Goal: Transaction & Acquisition: Purchase product/service

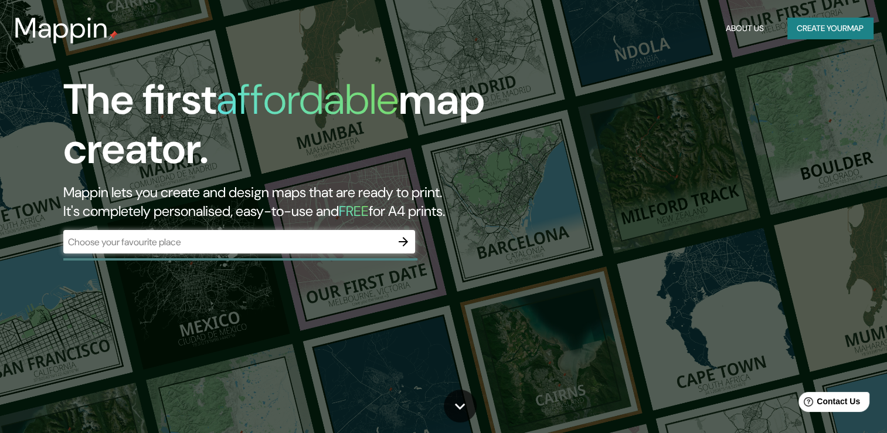
click at [222, 232] on div "​" at bounding box center [239, 241] width 352 height 23
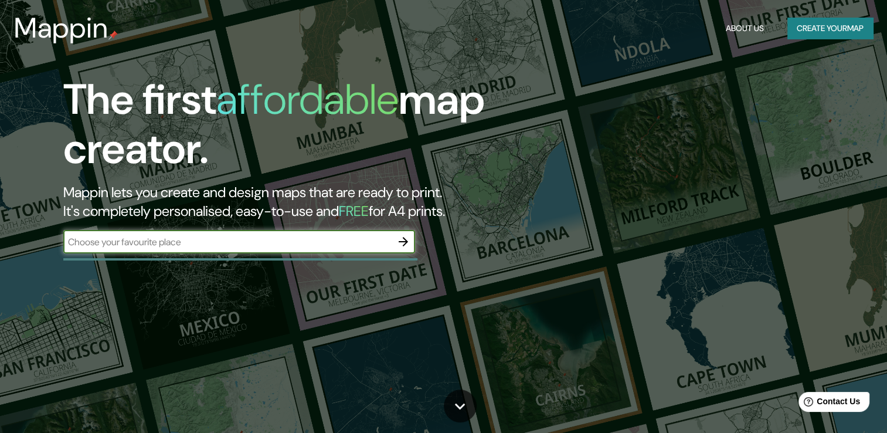
click at [405, 245] on icon "button" at bounding box center [403, 242] width 14 height 14
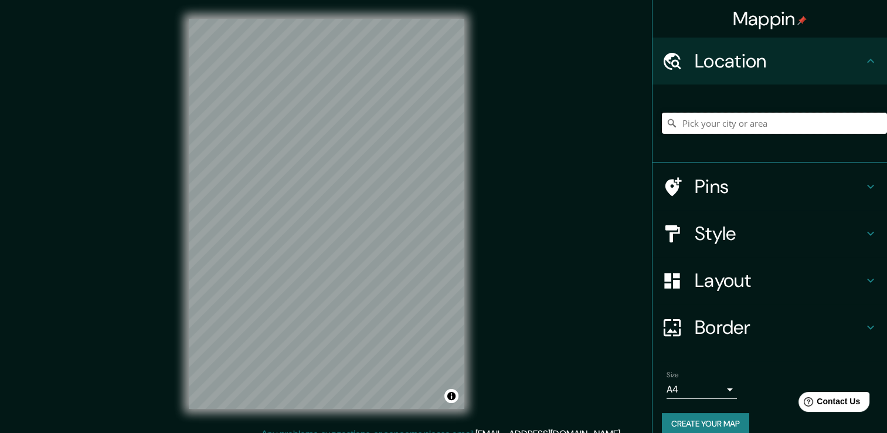
click at [762, 126] on input "Pick your city or area" at bounding box center [774, 123] width 225 height 21
type input "a"
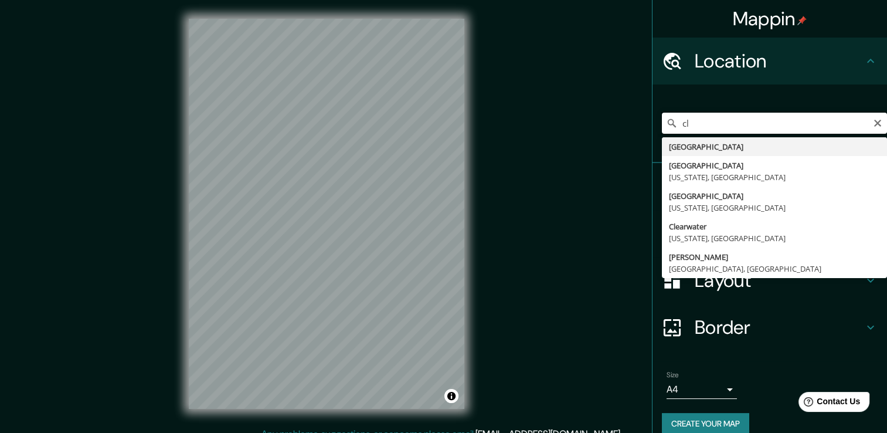
type input "c"
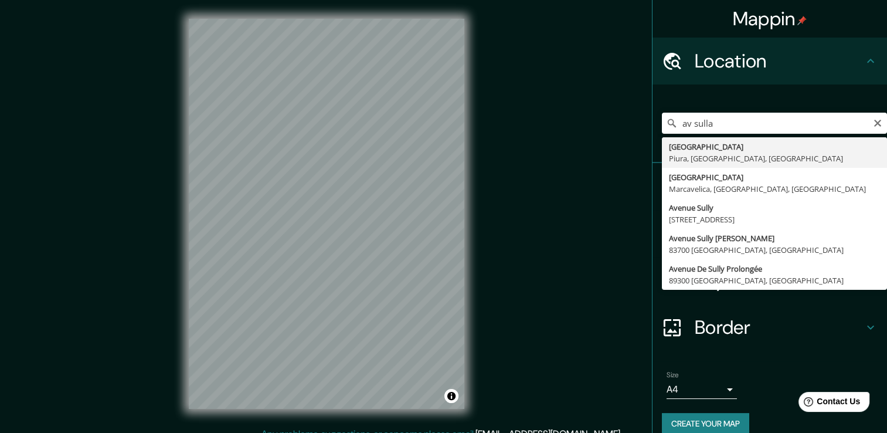
type input "[GEOGRAPHIC_DATA], [GEOGRAPHIC_DATA], [GEOGRAPHIC_DATA], [GEOGRAPHIC_DATA]"
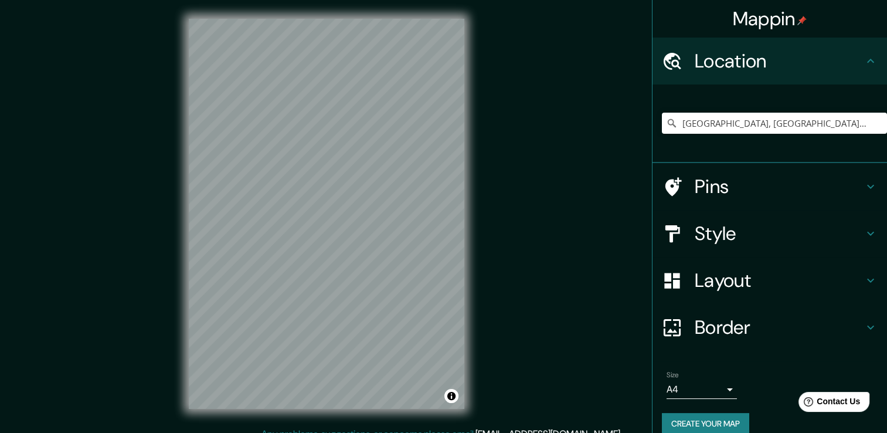
click at [368, 432] on html "Mappin Location [GEOGRAPHIC_DATA], [GEOGRAPHIC_DATA], [GEOGRAPHIC_DATA], [GEOGR…" at bounding box center [443, 216] width 887 height 433
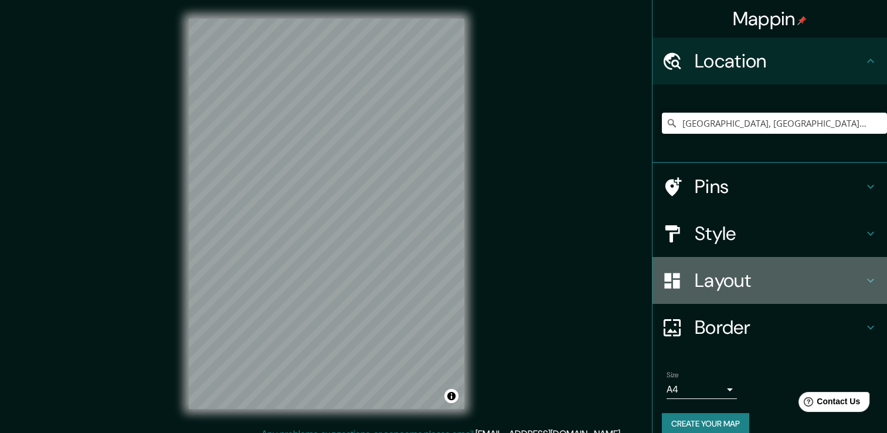
click at [730, 274] on h4 "Layout" at bounding box center [779, 280] width 169 height 23
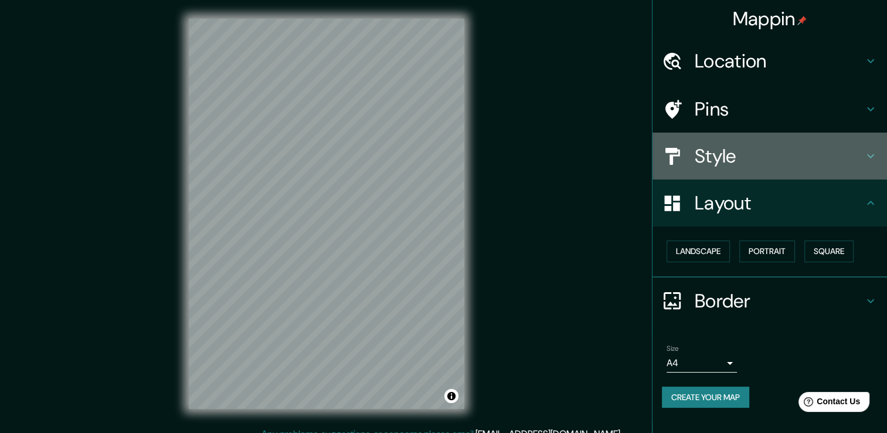
click at [717, 147] on h4 "Style" at bounding box center [779, 155] width 169 height 23
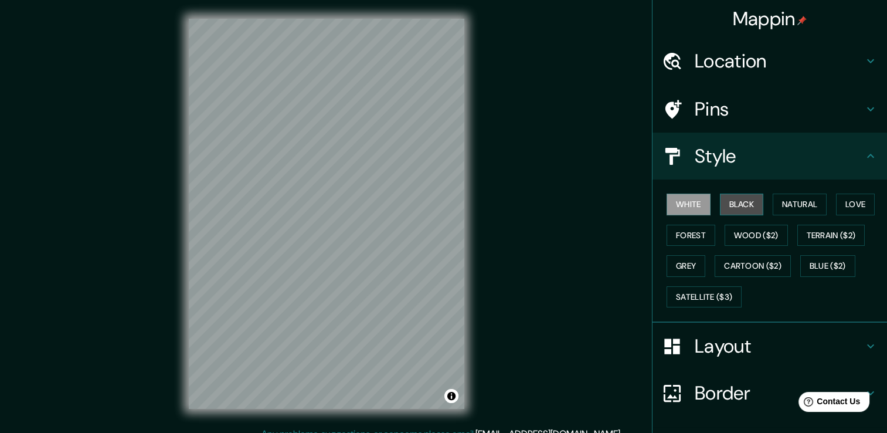
click at [731, 195] on button "Black" at bounding box center [742, 205] width 44 height 22
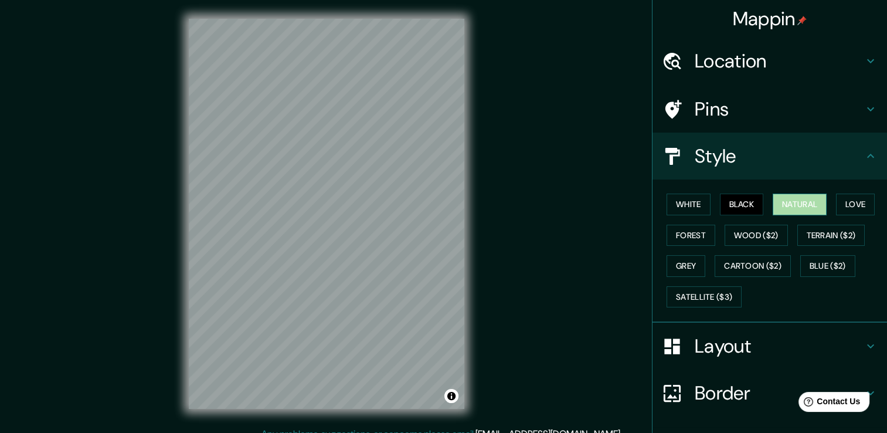
click at [798, 195] on button "Natural" at bounding box center [800, 205] width 54 height 22
click at [855, 201] on button "Love" at bounding box center [855, 205] width 39 height 22
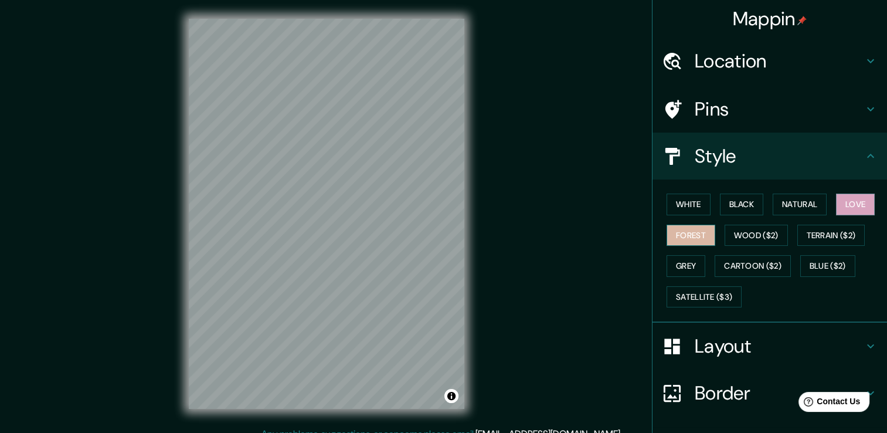
click at [698, 235] on button "Forest" at bounding box center [691, 236] width 49 height 22
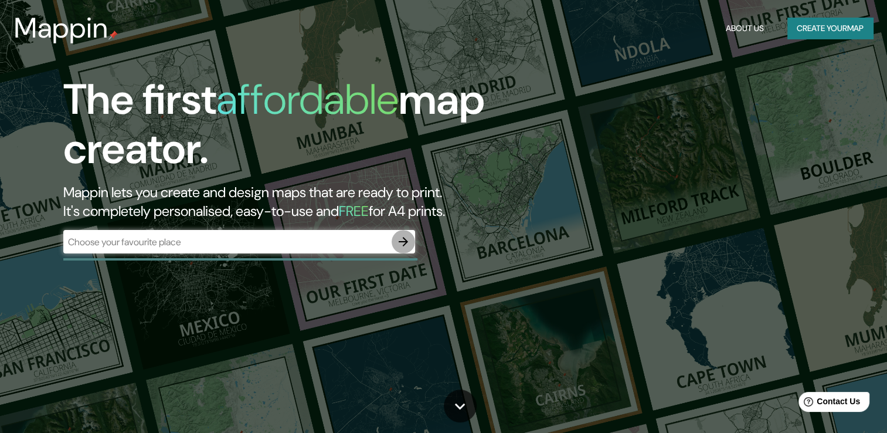
click at [397, 243] on icon "button" at bounding box center [403, 242] width 14 height 14
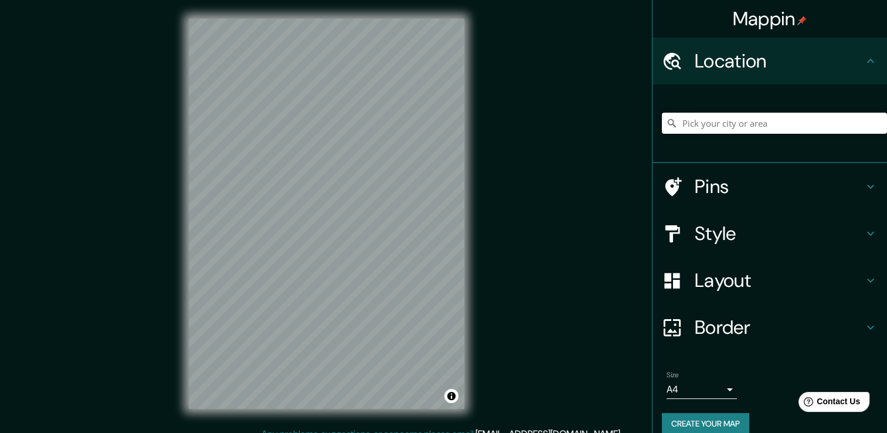
click at [777, 122] on input "Pick your city or area" at bounding box center [774, 123] width 225 height 21
click at [710, 125] on input "Pick your city or area" at bounding box center [774, 123] width 225 height 21
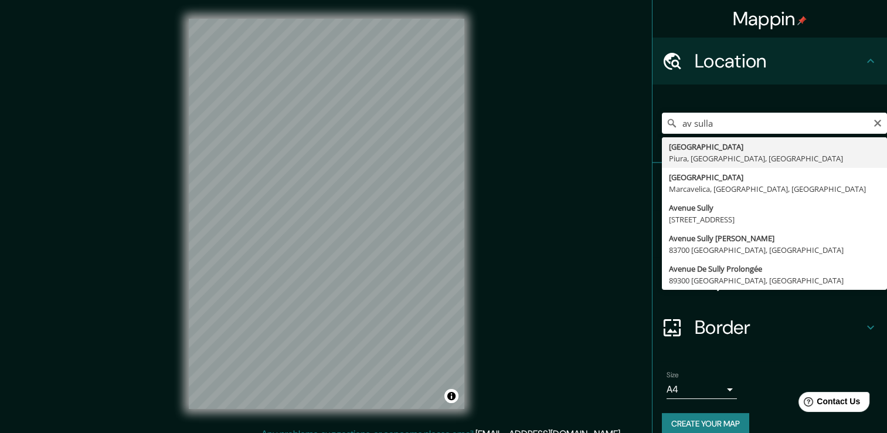
type input "[GEOGRAPHIC_DATA], [GEOGRAPHIC_DATA], [GEOGRAPHIC_DATA], [GEOGRAPHIC_DATA]"
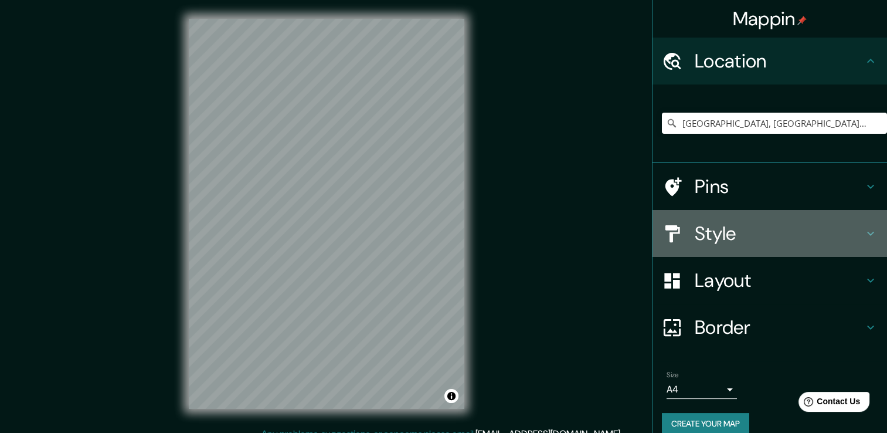
click at [724, 224] on h4 "Style" at bounding box center [779, 233] width 169 height 23
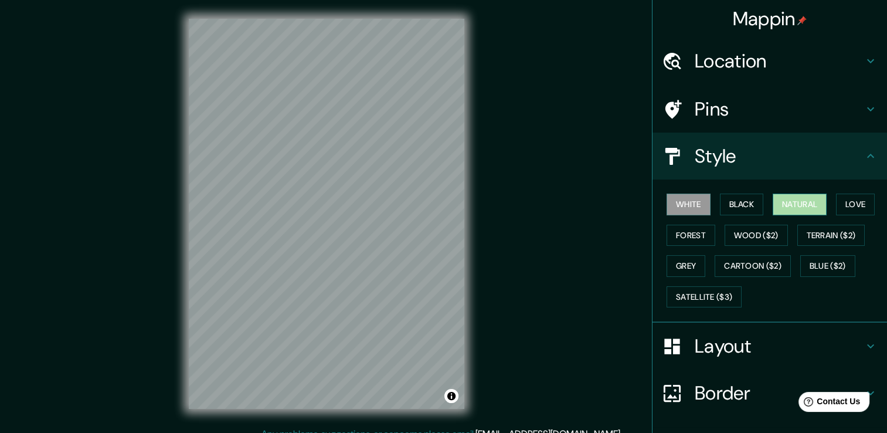
click at [795, 210] on button "Natural" at bounding box center [800, 205] width 54 height 22
click at [835, 243] on button "Terrain ($2)" at bounding box center [832, 236] width 68 height 22
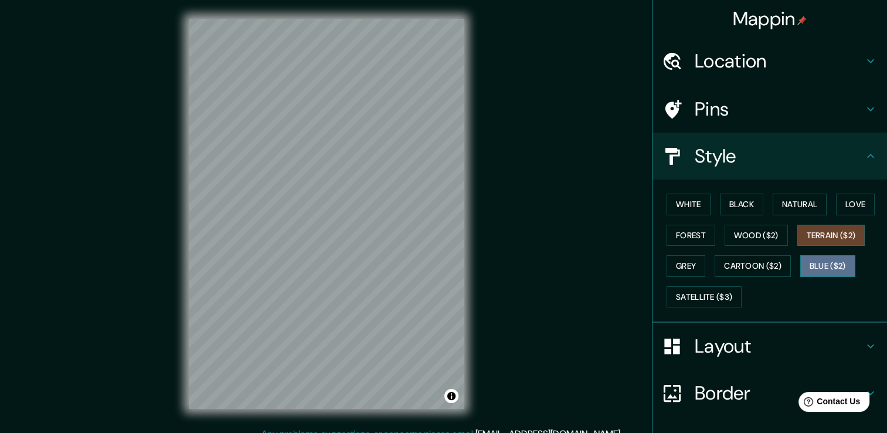
click at [838, 263] on button "Blue ($2)" at bounding box center [828, 266] width 55 height 22
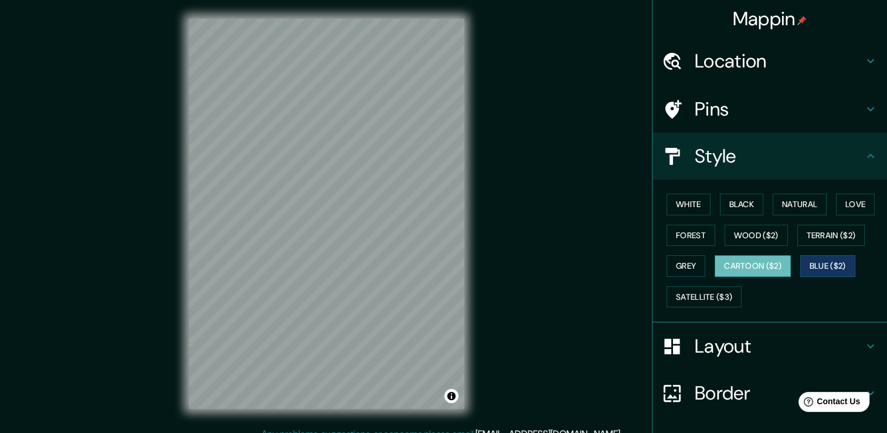
click at [740, 262] on button "Cartoon ($2)" at bounding box center [753, 266] width 76 height 22
click at [800, 202] on button "Natural" at bounding box center [800, 205] width 54 height 22
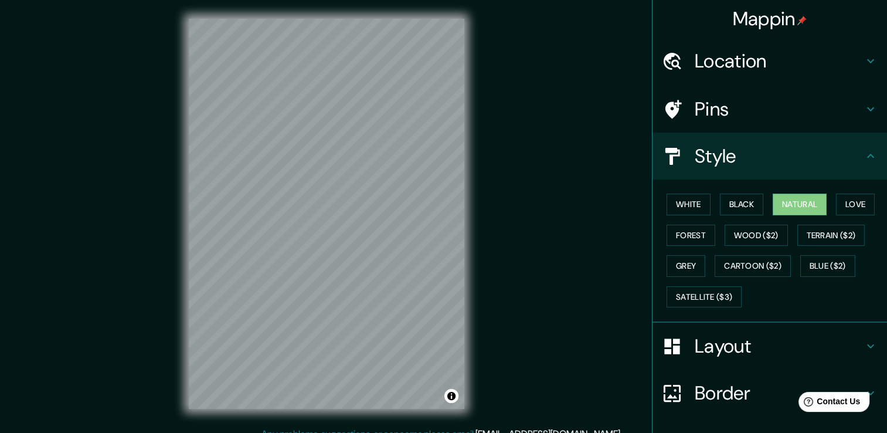
scroll to position [13, 0]
